Goal: Complete application form

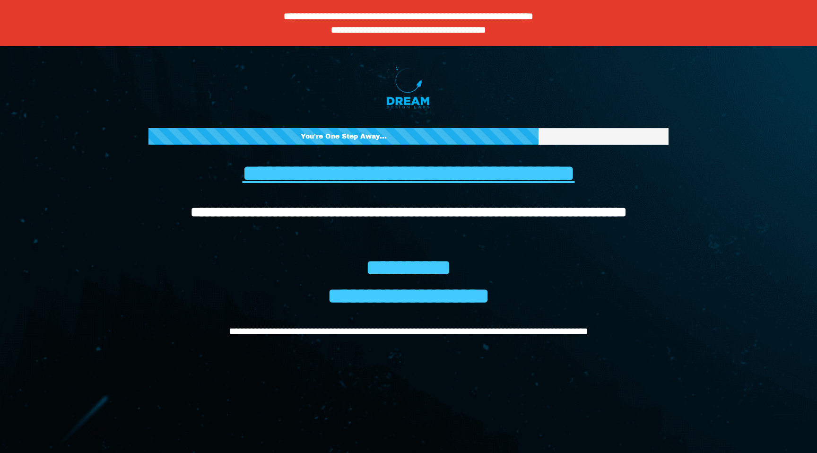
click at [221, 81] on div at bounding box center [408, 87] width 520 height 44
